Goal: Information Seeking & Learning: Learn about a topic

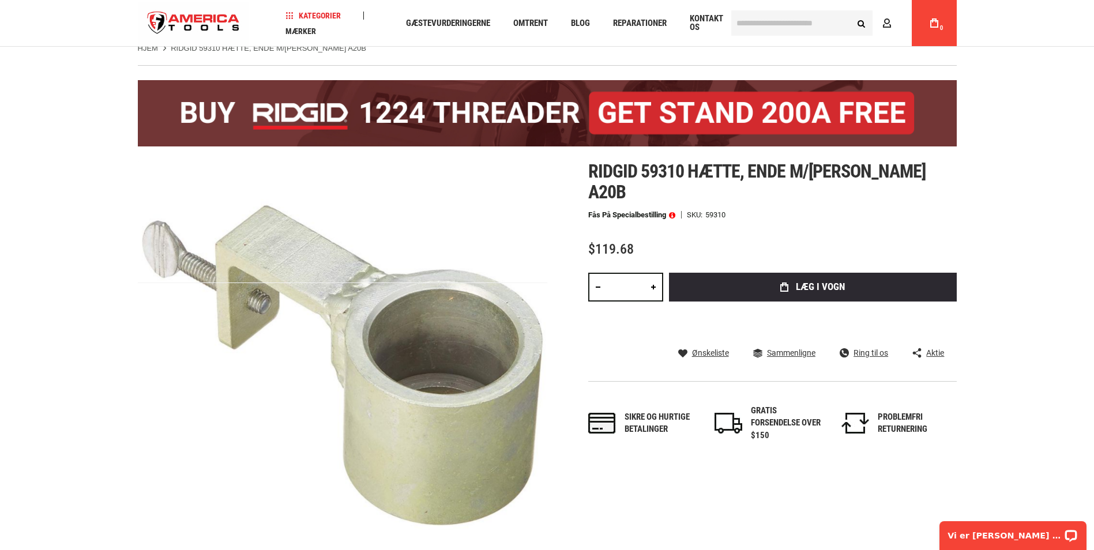
scroll to position [58, 0]
